Goal: Transaction & Acquisition: Purchase product/service

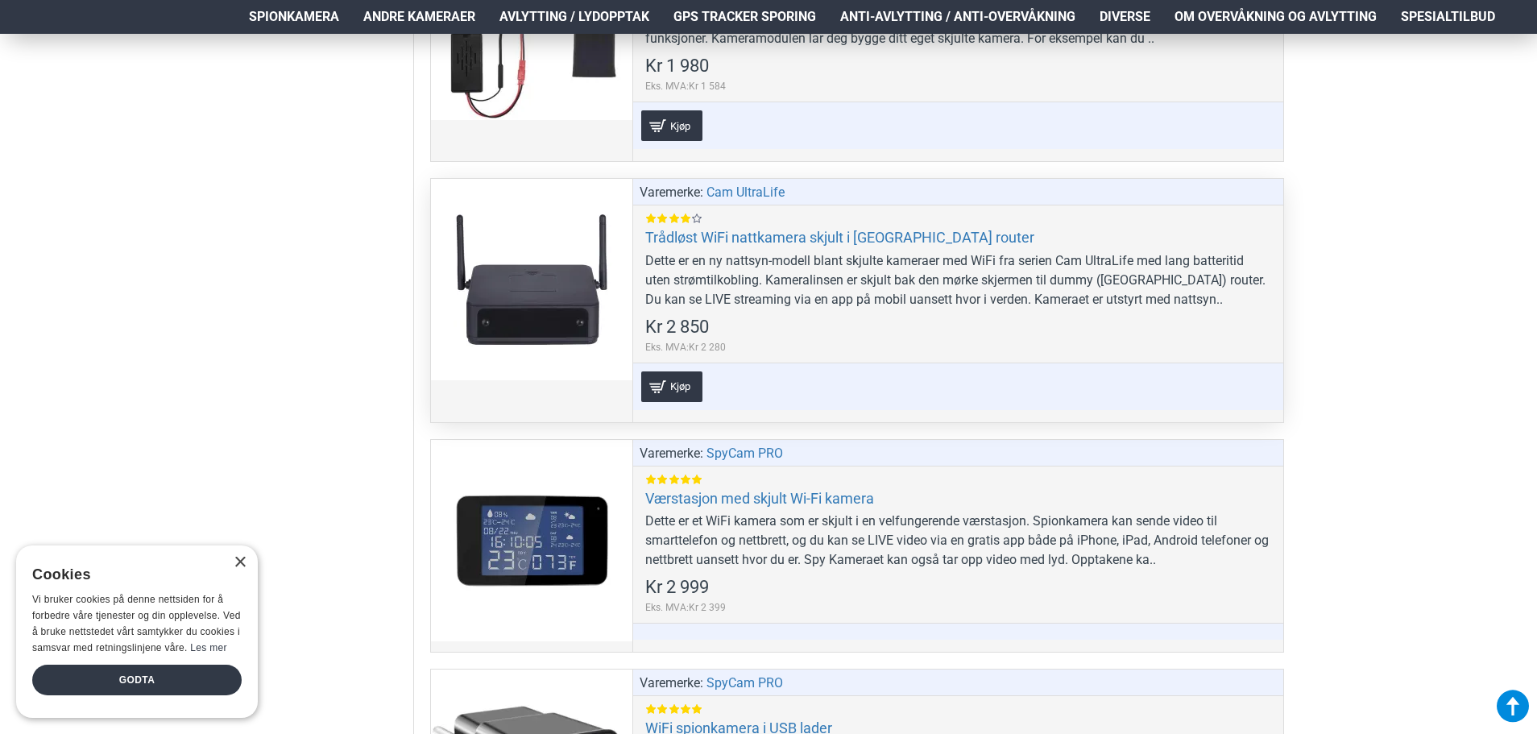
scroll to position [3464, 0]
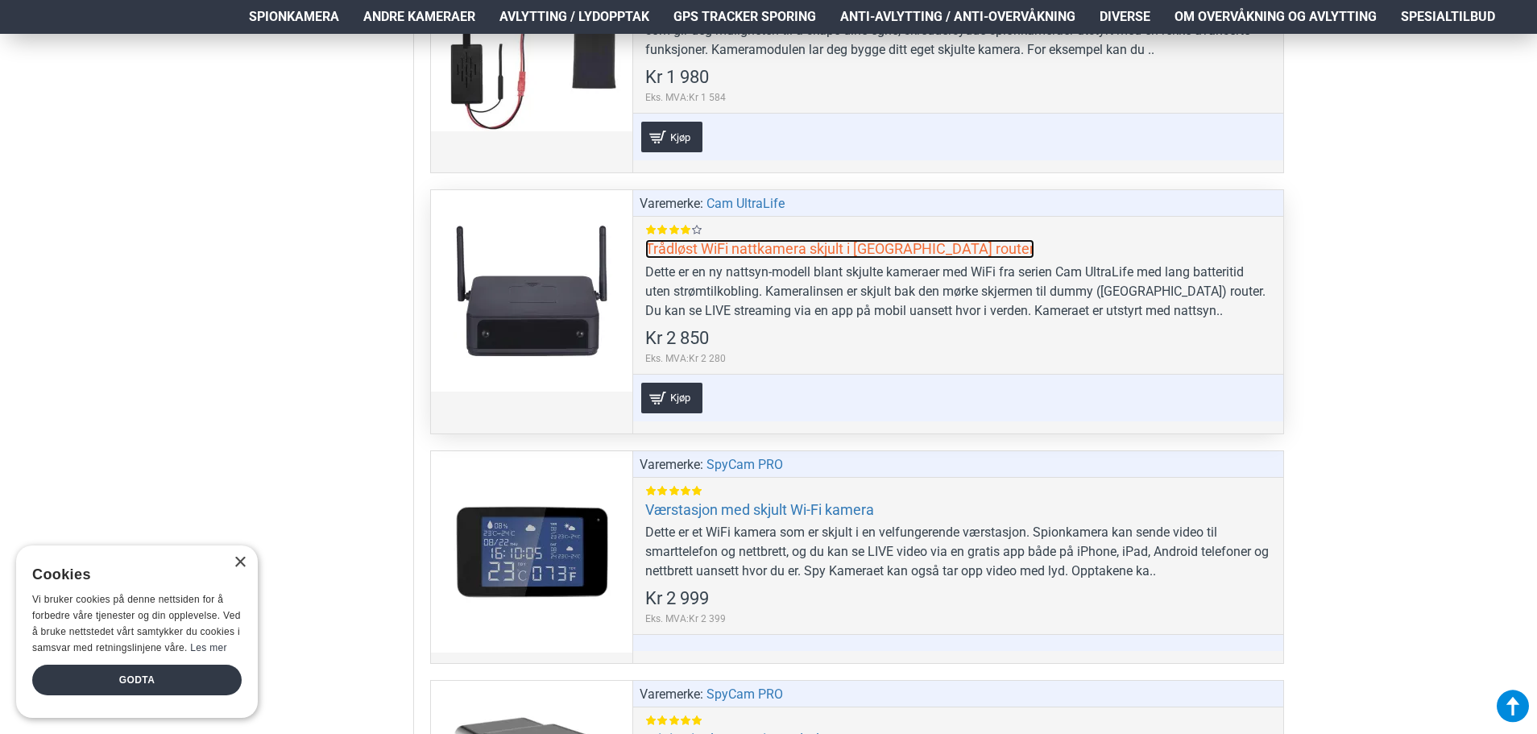
click at [715, 247] on link "Trådløst WiFi nattkamera skjult i [GEOGRAPHIC_DATA] router" at bounding box center [839, 248] width 389 height 19
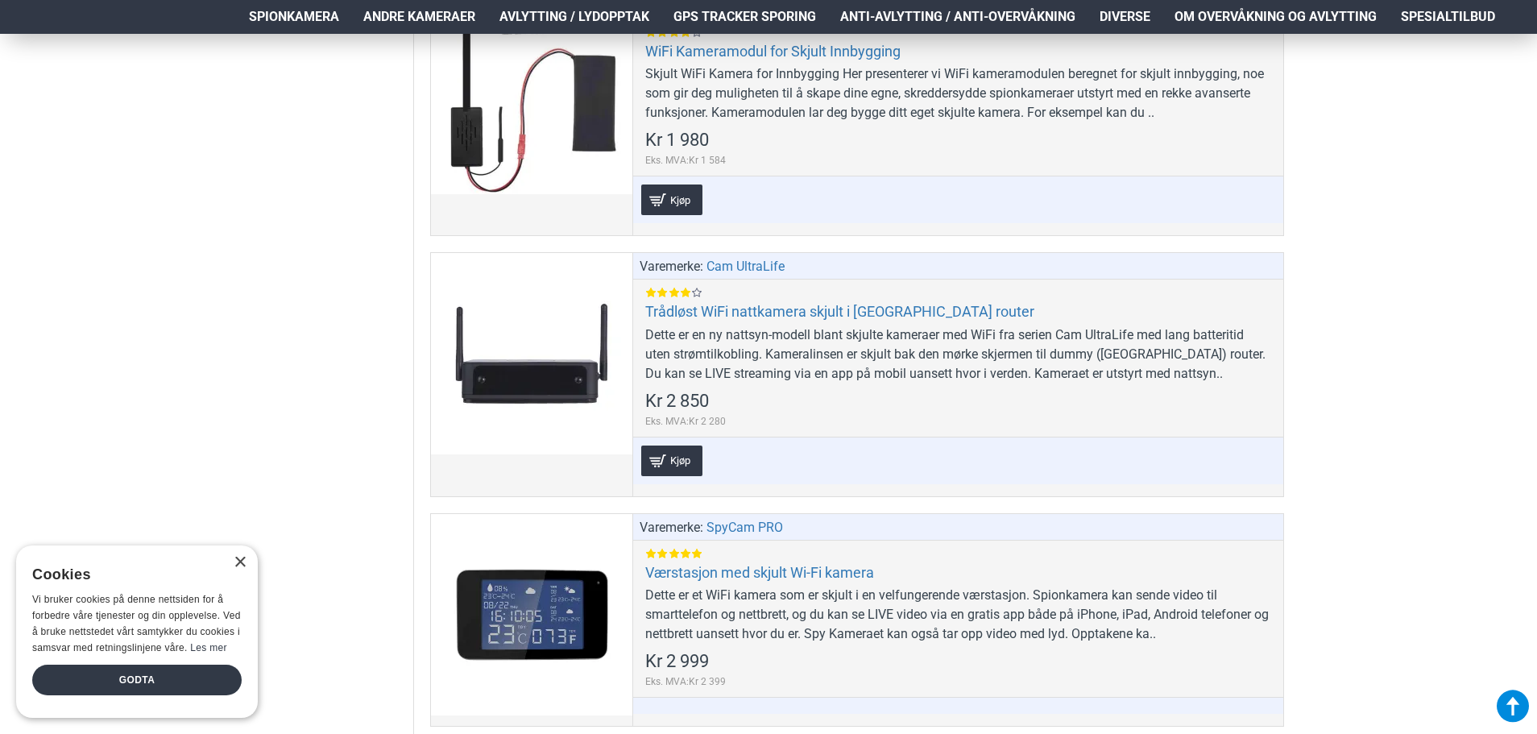
scroll to position [3222, 0]
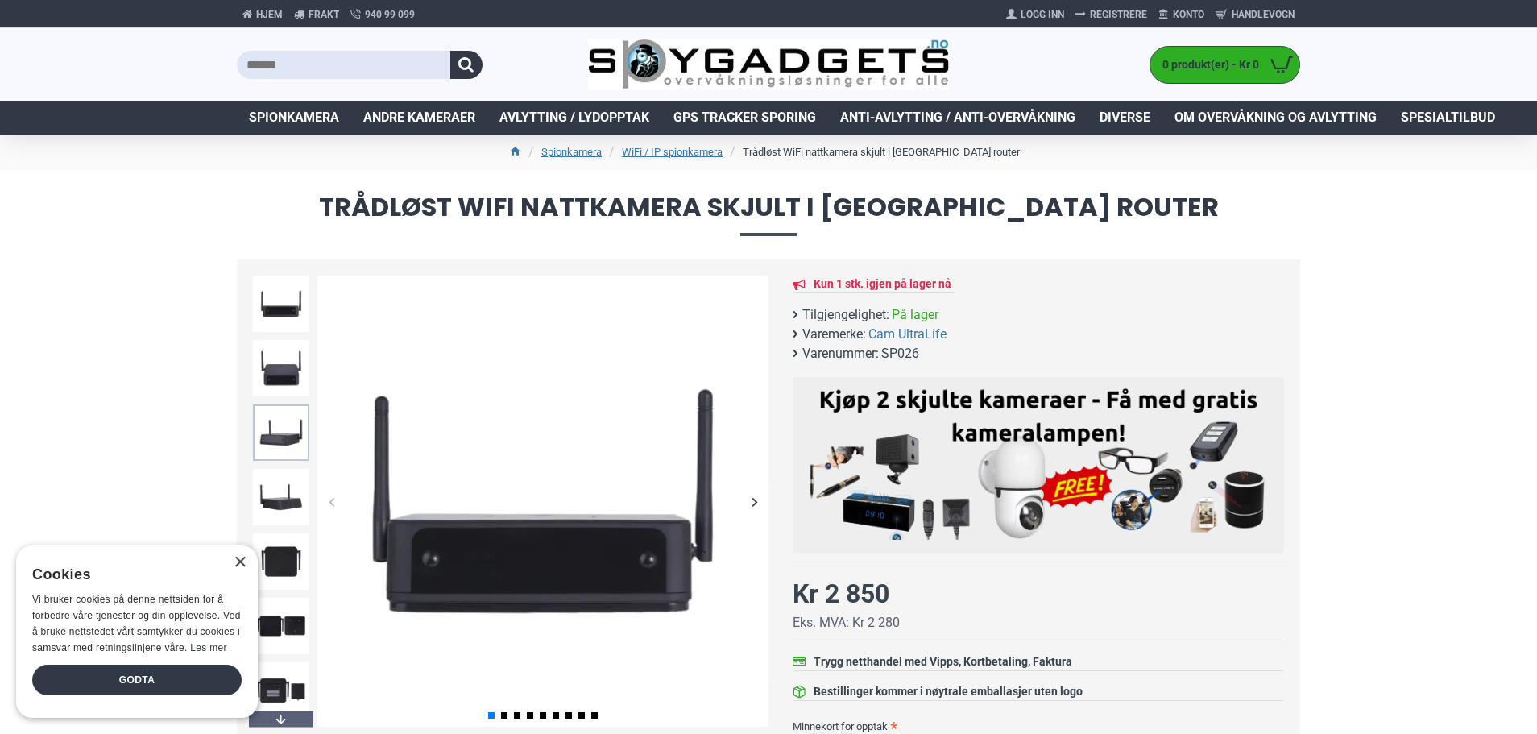
click at [284, 433] on img at bounding box center [281, 432] width 56 height 56
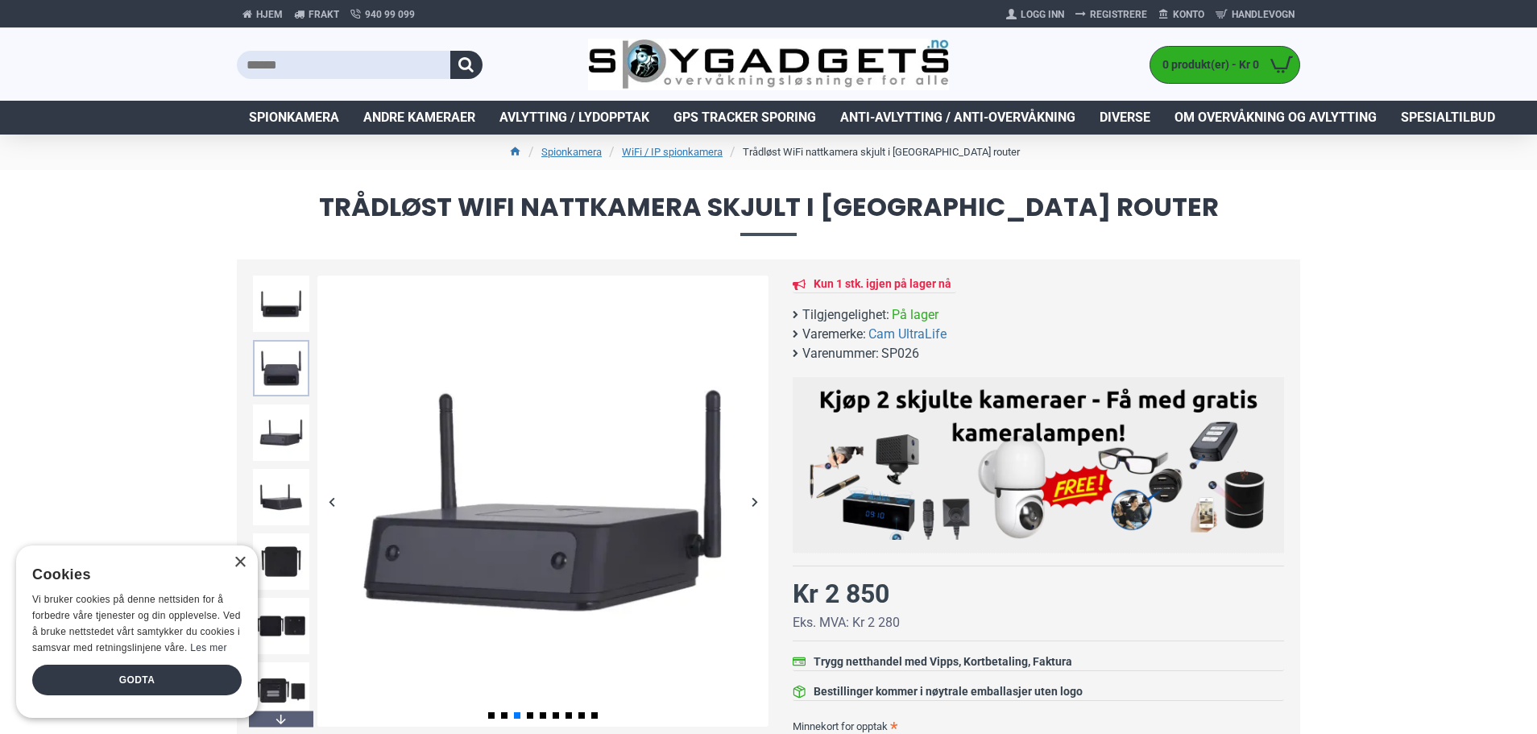
click at [288, 381] on img at bounding box center [281, 368] width 56 height 56
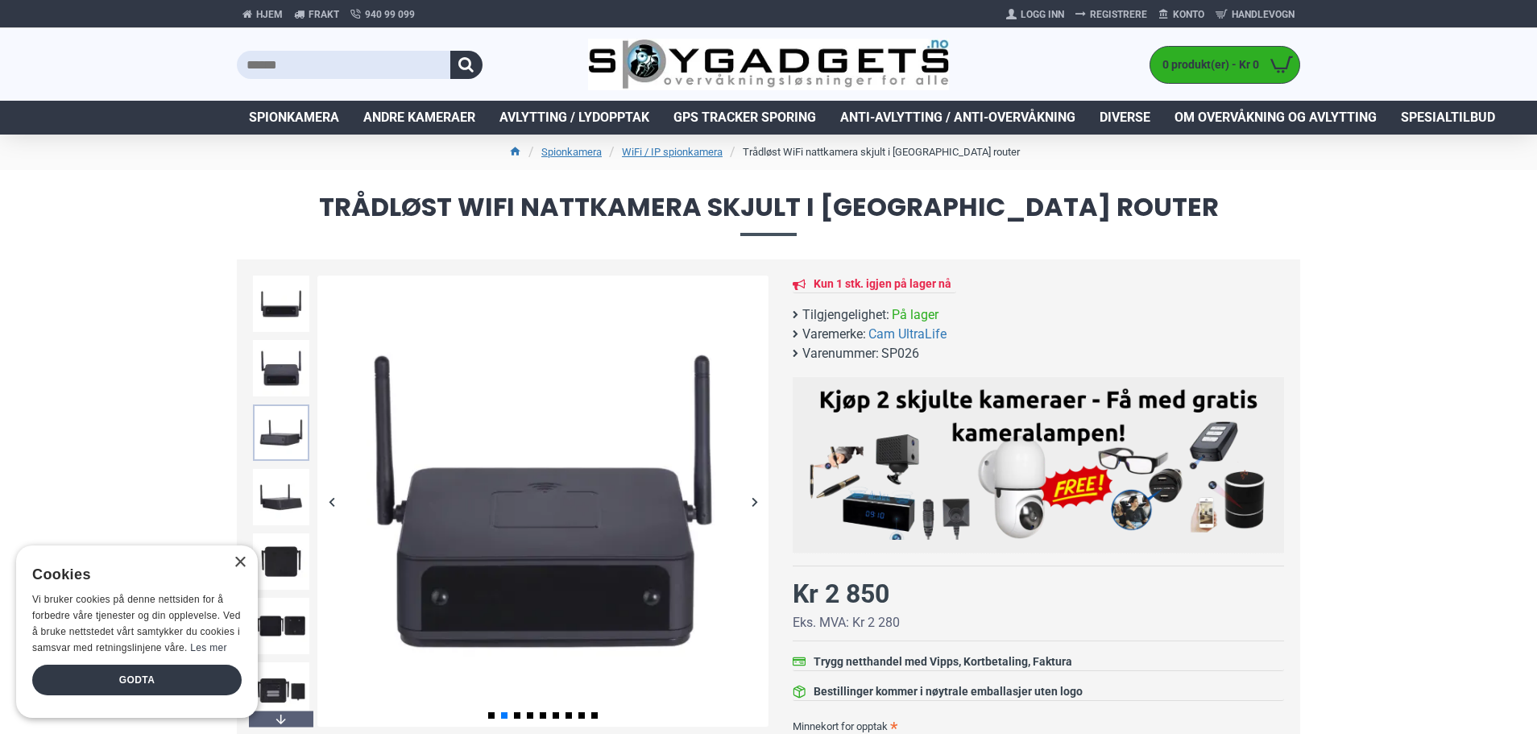
click at [283, 441] on img at bounding box center [281, 432] width 56 height 56
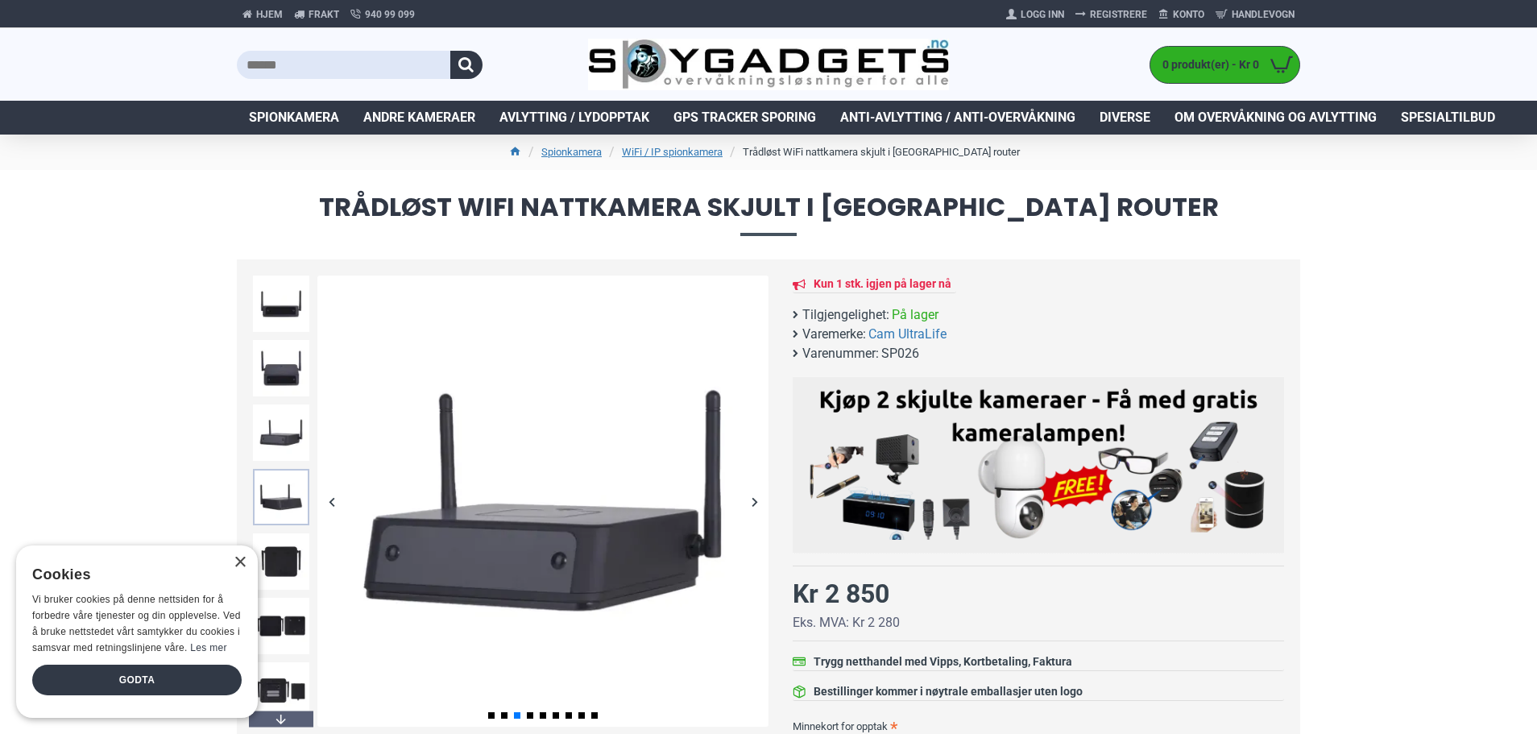
click at [272, 499] on img at bounding box center [281, 497] width 56 height 56
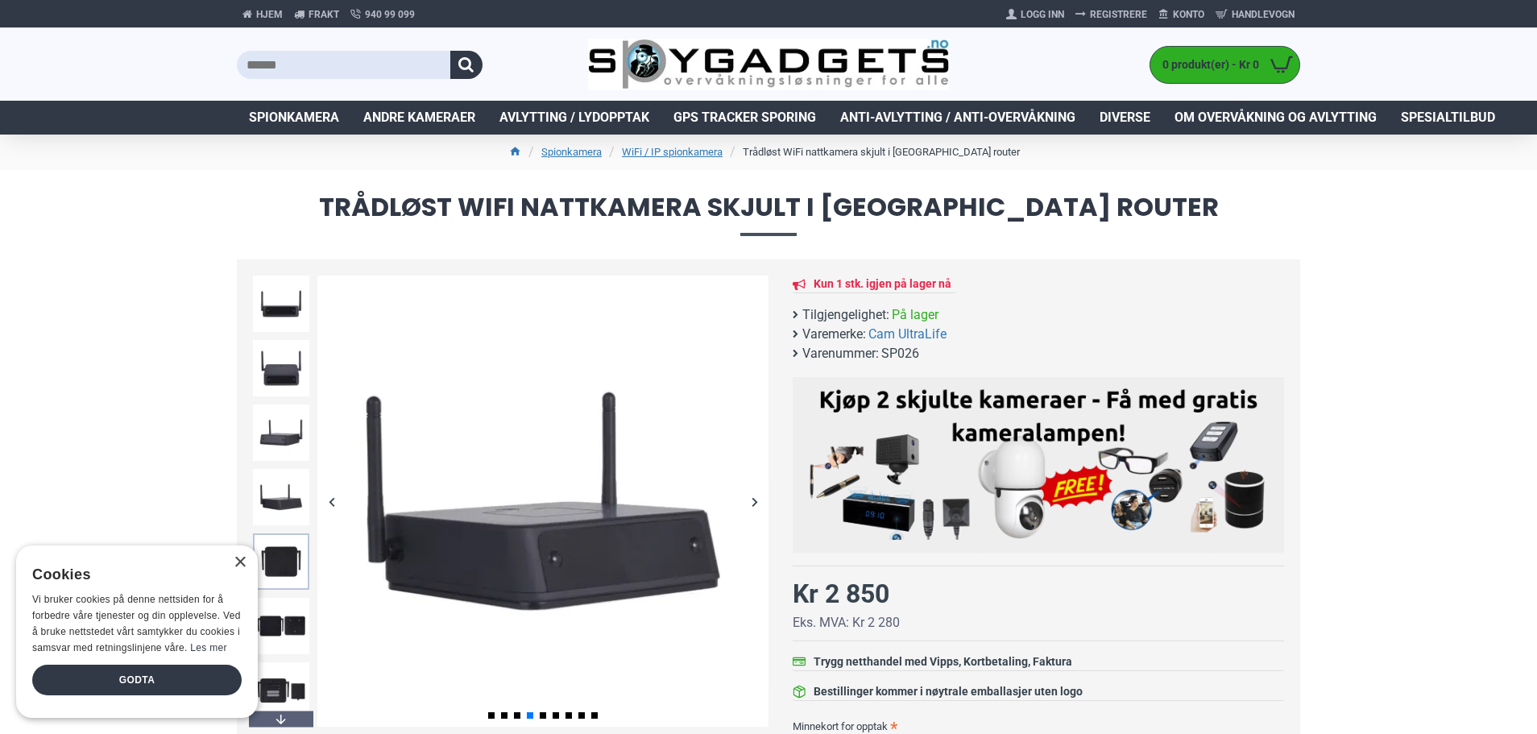
click at [271, 562] on img at bounding box center [281, 561] width 56 height 56
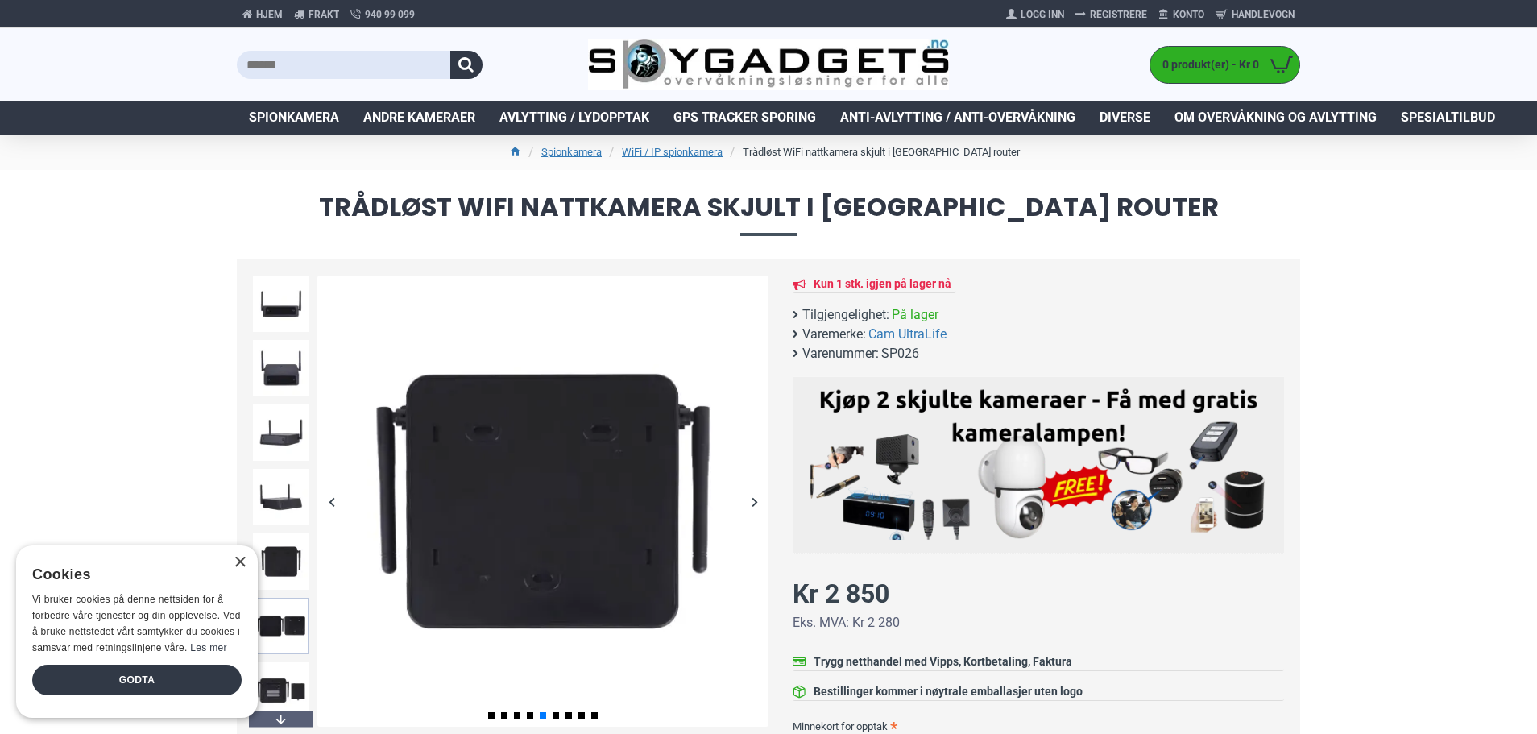
click at [278, 623] on img at bounding box center [281, 626] width 56 height 56
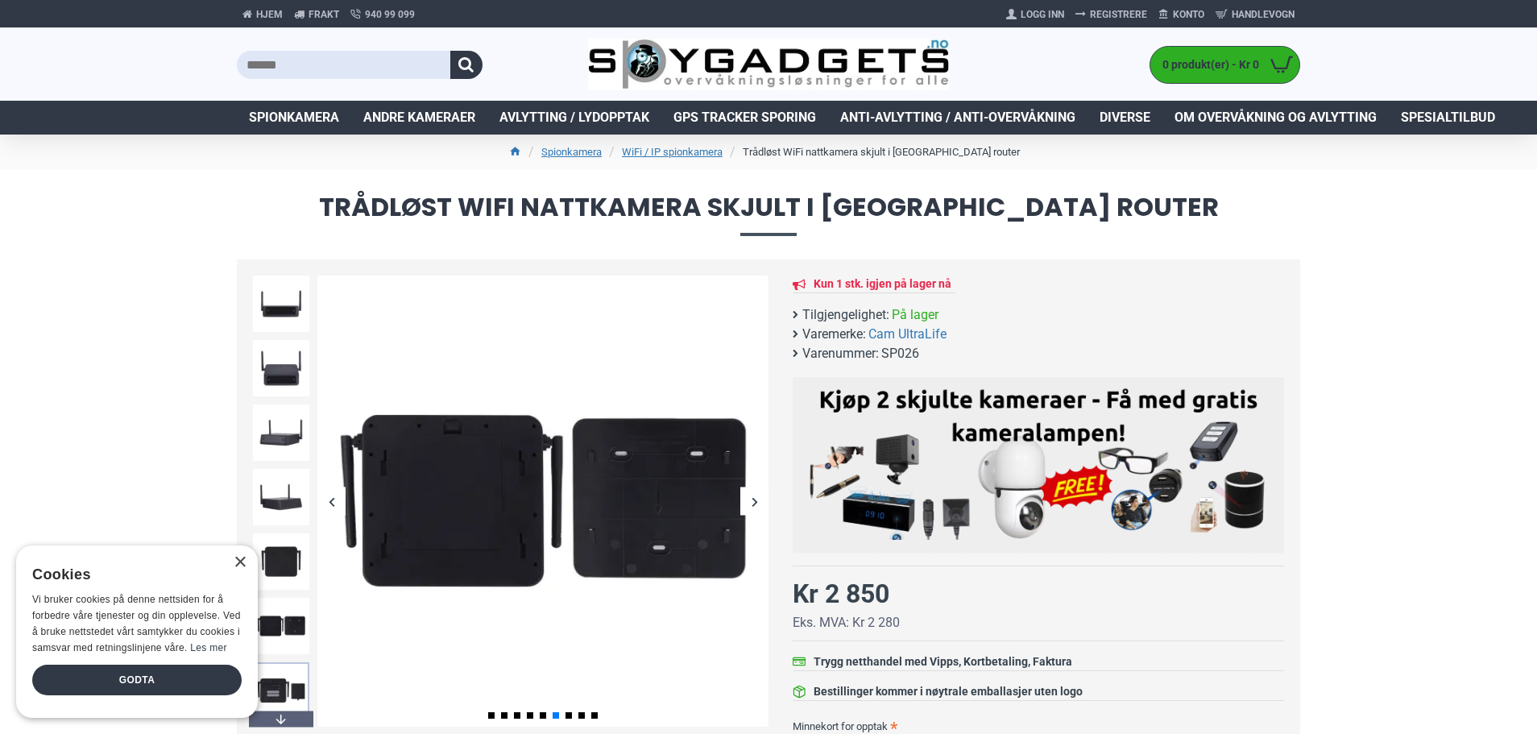
click at [290, 686] on img at bounding box center [281, 690] width 56 height 56
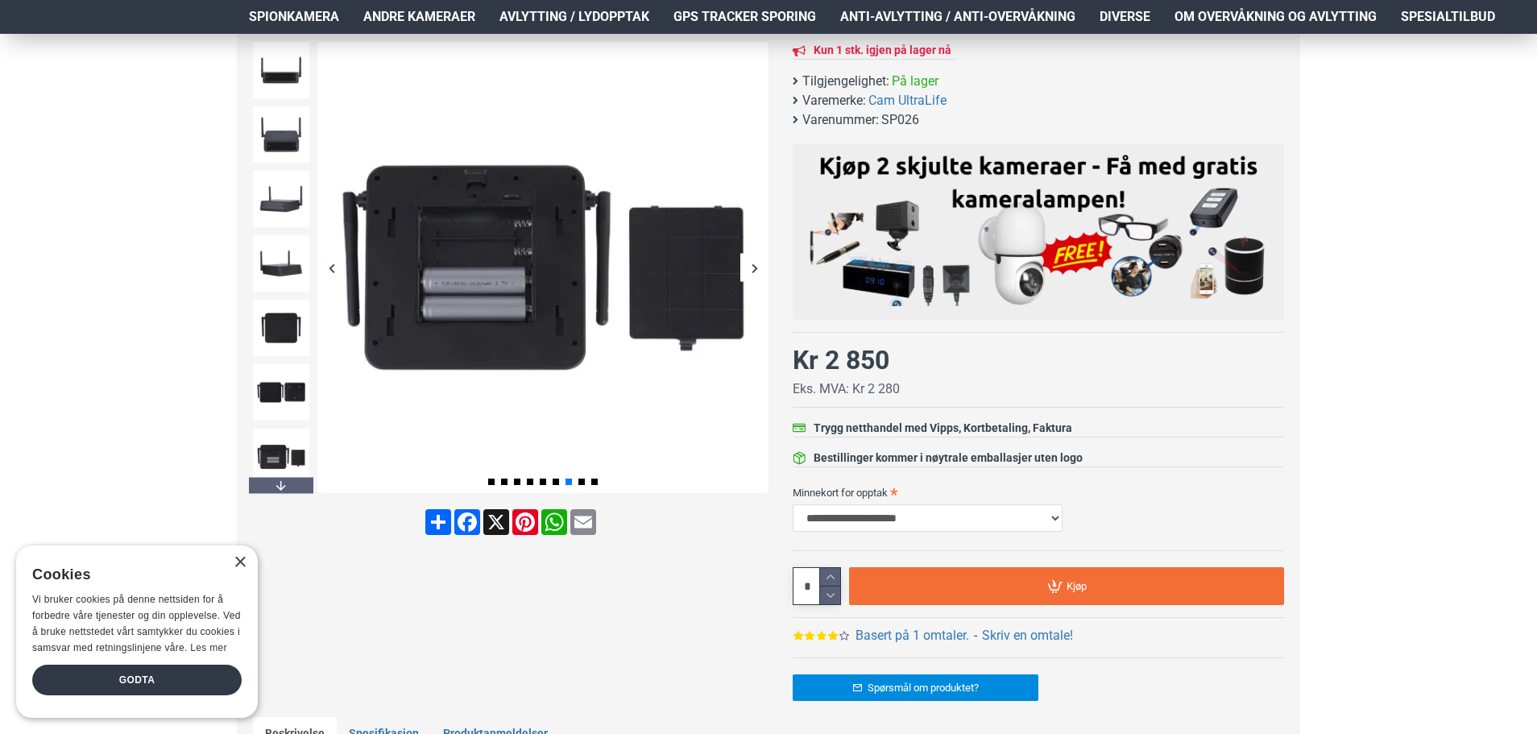
scroll to position [242, 0]
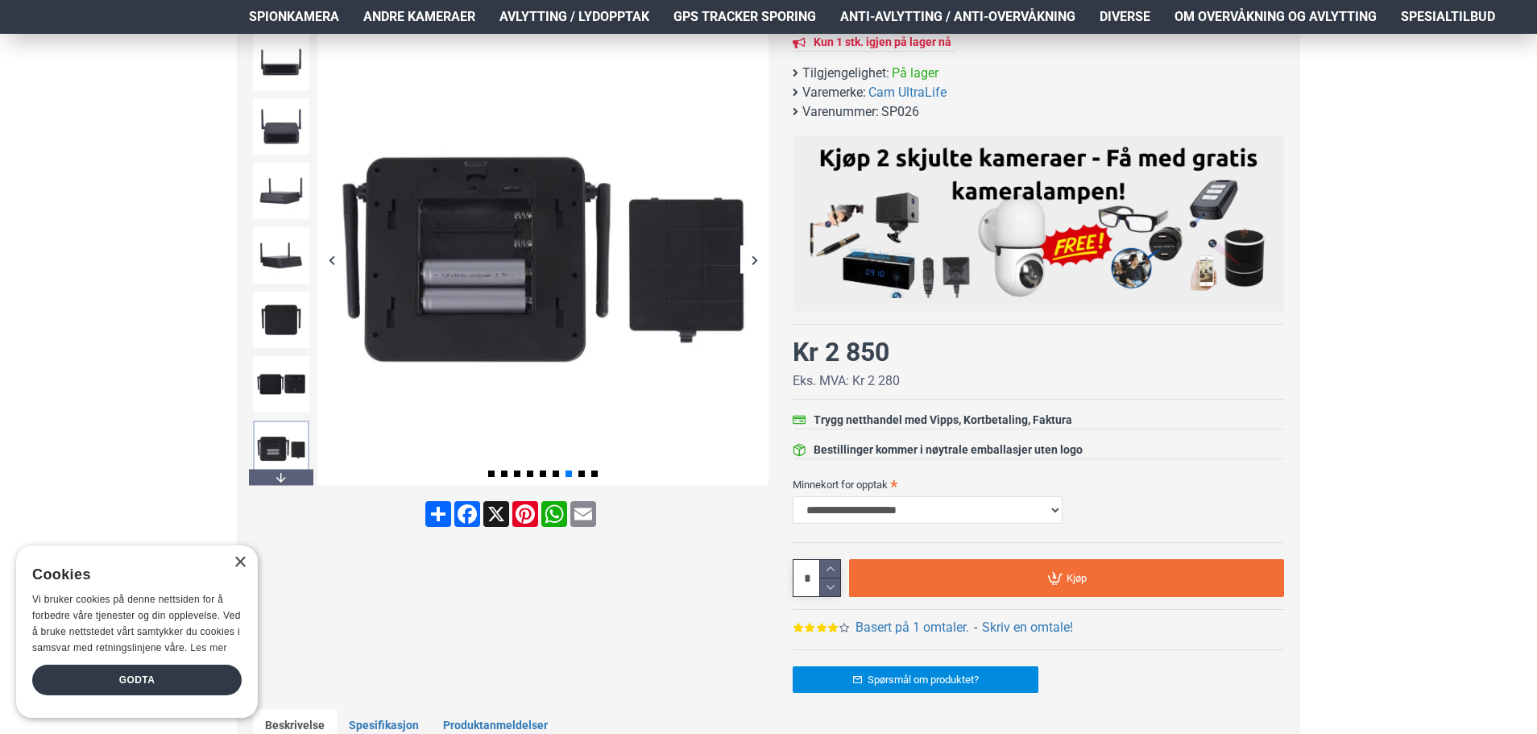
click at [284, 466] on img at bounding box center [281, 448] width 56 height 56
click at [285, 445] on img at bounding box center [281, 448] width 56 height 56
click at [271, 474] on div "Next slide" at bounding box center [281, 477] width 64 height 16
click at [284, 443] on img at bounding box center [281, 448] width 56 height 56
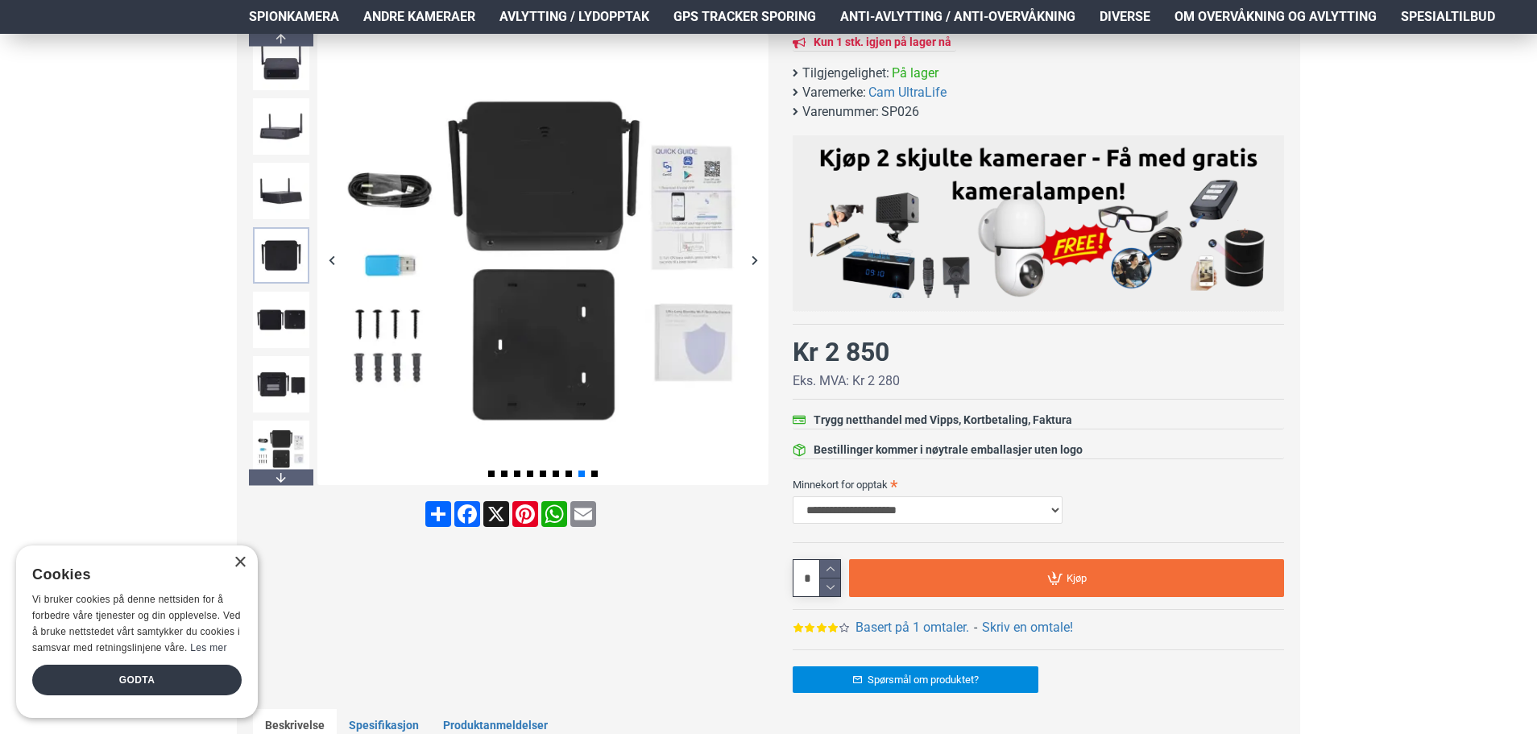
click at [280, 251] on img at bounding box center [281, 255] width 56 height 56
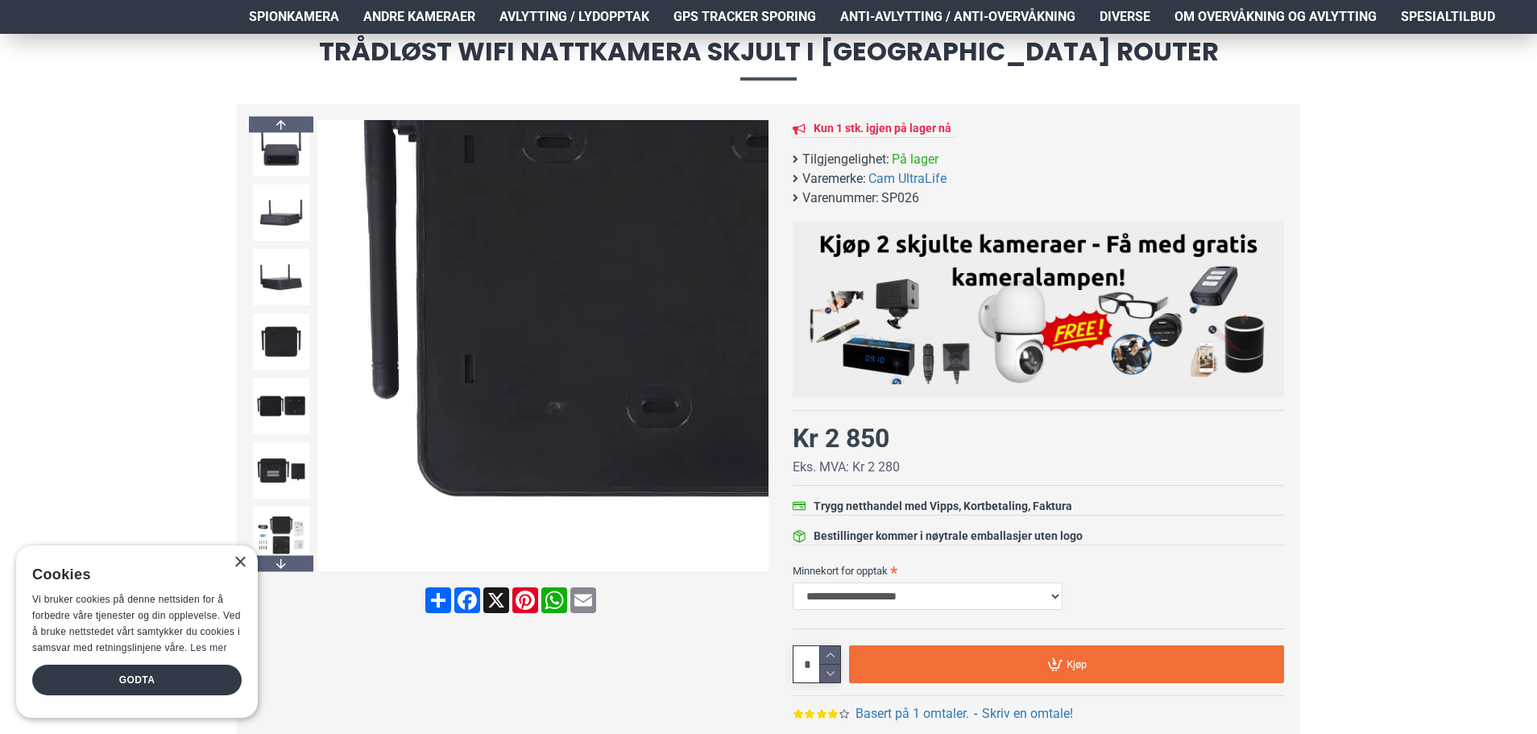
scroll to position [0, 0]
